Goal: Register for event/course

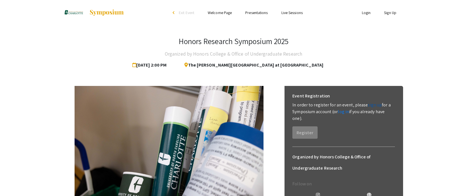
click at [373, 104] on link "sign up" at bounding box center [375, 105] width 14 height 6
click at [370, 105] on link "sign up" at bounding box center [375, 105] width 14 height 6
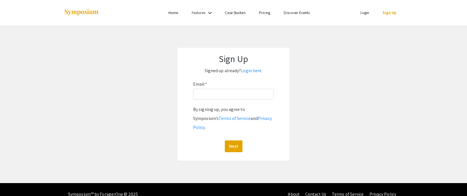
click at [222, 101] on div "Email: * By signing up, you agree to Symposium’s Terms of Service and Privacy P…" at bounding box center [233, 116] width 81 height 72
click at [226, 98] on input "Email: *" at bounding box center [233, 94] width 81 height 11
type input "[EMAIL_ADDRESS][DOMAIN_NAME]"
click at [236, 140] on button "Next" at bounding box center [234, 146] width 18 height 12
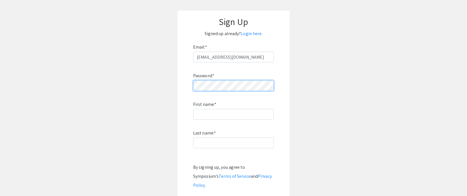
scroll to position [38, 0]
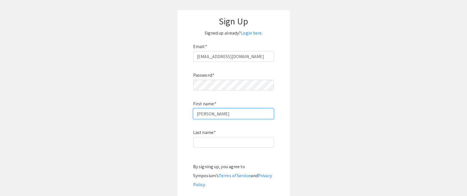
type input "[PERSON_NAME]"
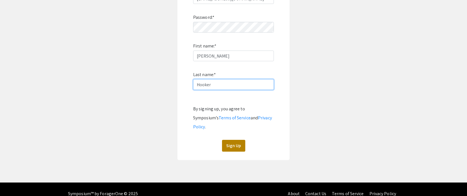
type input "Hooker"
click at [235, 140] on button "Sign Up" at bounding box center [233, 146] width 23 height 12
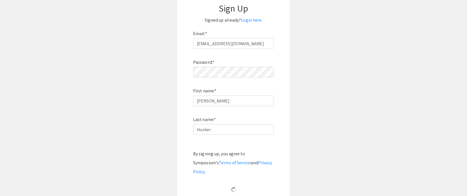
scroll to position [15, 0]
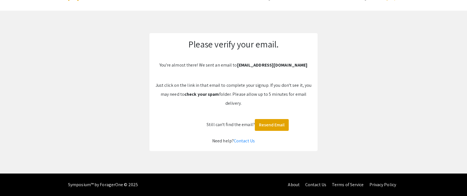
click at [249, 61] on div "Please verify your email. You're almost there! We sent an email to ahooke11@cha…" at bounding box center [234, 92] width 168 height 118
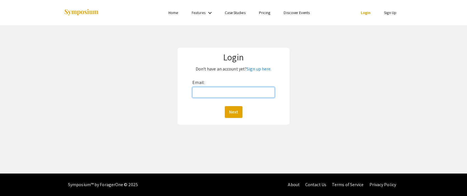
click at [228, 93] on input "Email:" at bounding box center [233, 92] width 82 height 11
type input "[EMAIL_ADDRESS][DOMAIN_NAME]"
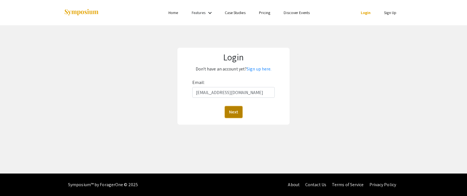
click at [233, 113] on button "Next" at bounding box center [234, 112] width 18 height 12
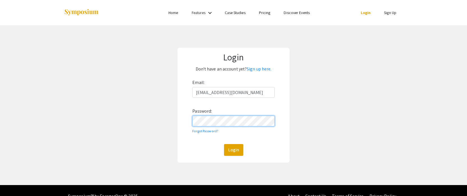
click at [224, 144] on button "Login" at bounding box center [233, 150] width 19 height 12
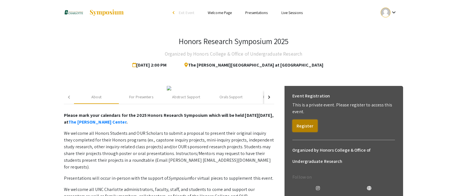
click at [312, 129] on button "Register" at bounding box center [305, 126] width 25 height 12
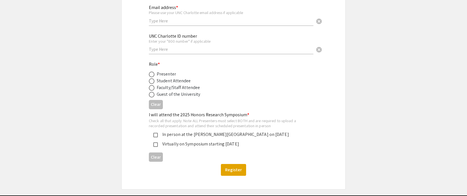
scroll to position [139, 0]
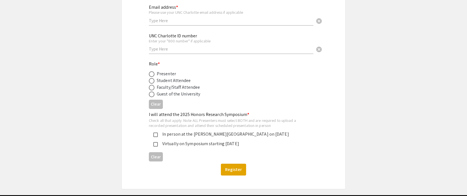
click at [204, 133] on div "In person at the [PERSON_NAME][GEOGRAPHIC_DATA] on [DATE]" at bounding box center [231, 134] width 147 height 7
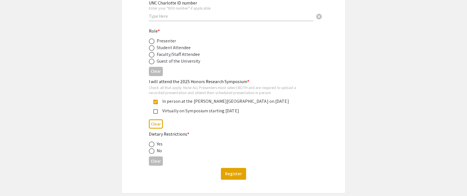
scroll to position [174, 0]
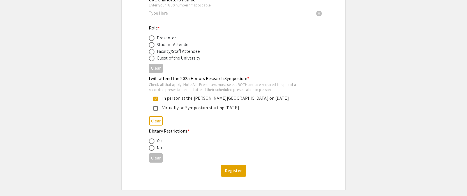
click at [159, 148] on div "No" at bounding box center [159, 147] width 5 height 7
click at [155, 148] on label at bounding box center [153, 148] width 8 height 6
click at [155, 148] on input "radio" at bounding box center [152, 148] width 6 height 6
radio input "true"
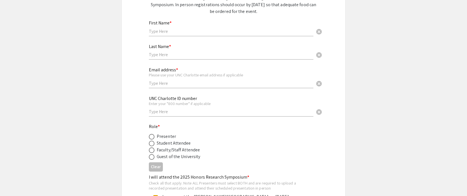
scroll to position [75, 0]
click at [152, 149] on span at bounding box center [152, 151] width 6 height 6
click at [152, 149] on input "radio" at bounding box center [152, 151] width 6 height 6
radio input "true"
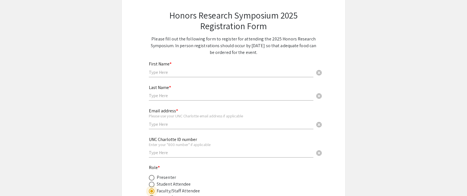
scroll to position [35, 0]
click at [192, 72] on input "text" at bounding box center [231, 73] width 165 height 6
type input "[PERSON_NAME]"
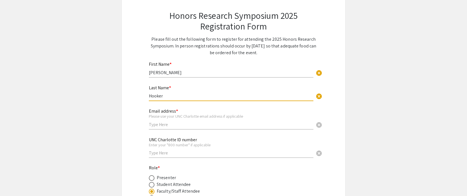
type input "Hooker"
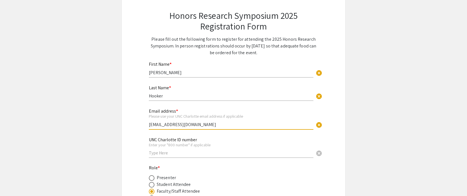
click at [381, 97] on app-registration-form-submission "Honors Research Symposium 2025 Registration Form Please fill out the following …" at bounding box center [233, 163] width 467 height 334
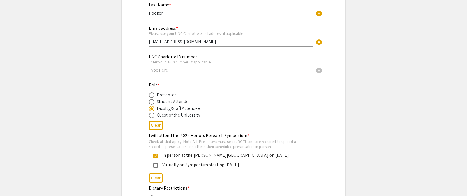
scroll to position [117, 0]
click at [163, 42] on input "[EMAIL_ADDRESS][DOMAIN_NAME]" at bounding box center [231, 42] width 165 height 6
type input "[EMAIL_ADDRESS][DOMAIN_NAME]"
click at [231, 91] on div "Role * Presenter Student Attendee Faculty/Staff Attendee Guest of the University" at bounding box center [229, 100] width 160 height 37
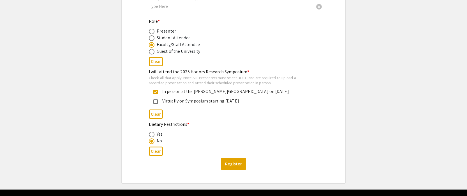
scroll to position [182, 0]
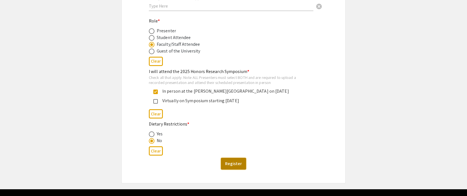
click at [240, 164] on button "Register" at bounding box center [233, 164] width 25 height 12
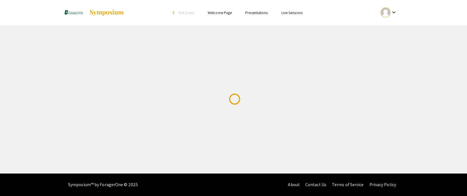
scroll to position [0, 0]
